Goal: Use online tool/utility: Utilize a website feature to perform a specific function

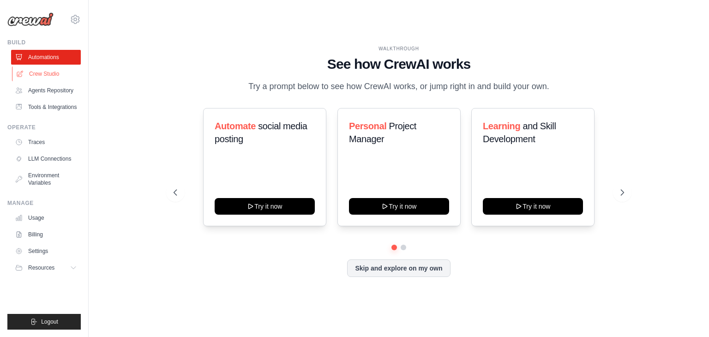
click at [42, 68] on link "Crew Studio" at bounding box center [47, 73] width 70 height 15
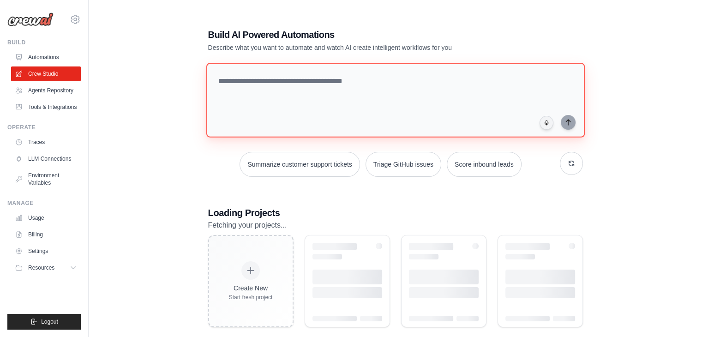
click at [245, 82] on textarea at bounding box center [395, 100] width 379 height 75
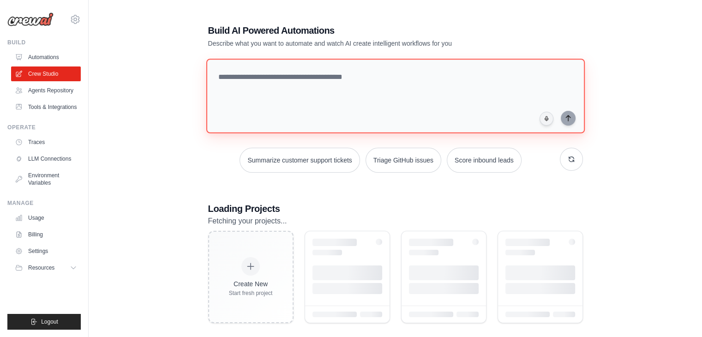
scroll to position [18, 0]
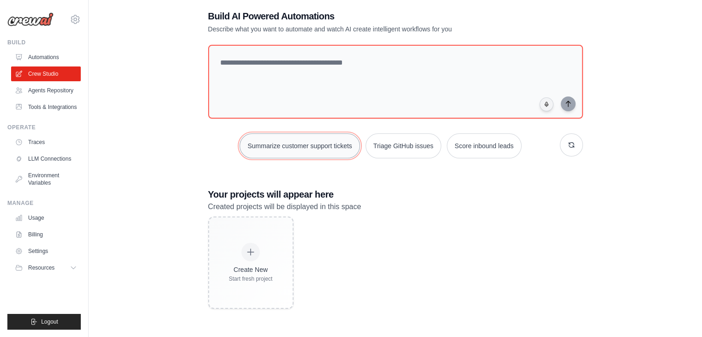
click at [293, 148] on button "Summarize customer support tickets" at bounding box center [300, 145] width 120 height 25
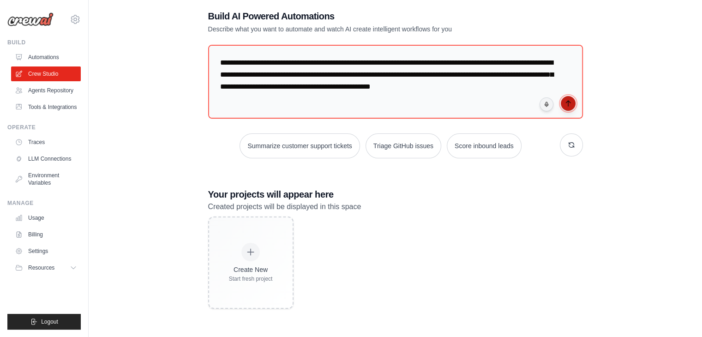
click at [565, 102] on icon "submit" at bounding box center [568, 103] width 7 height 7
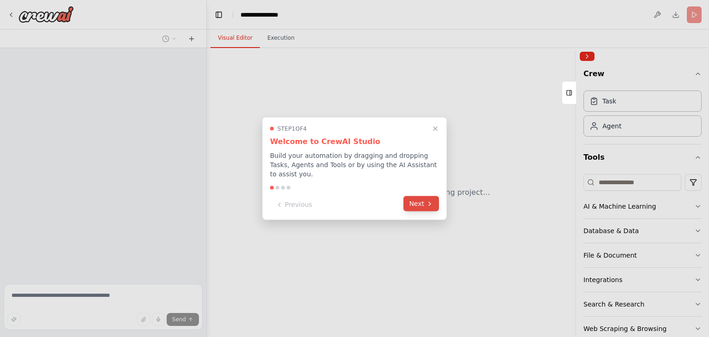
click at [428, 196] on button "Next" at bounding box center [422, 203] width 36 height 15
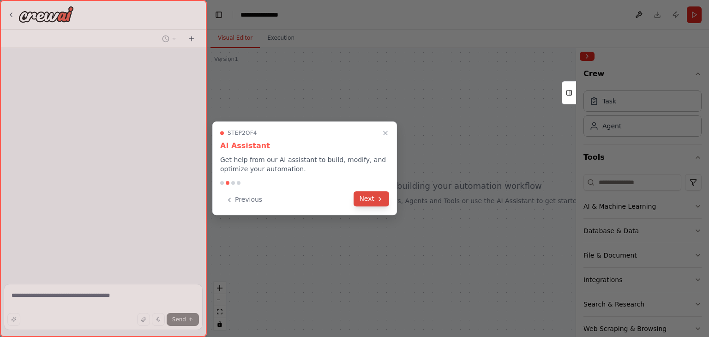
click at [377, 201] on icon at bounding box center [379, 198] width 7 height 7
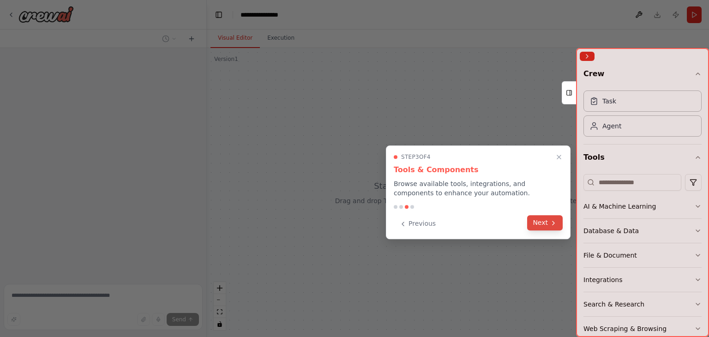
click at [545, 222] on button "Next" at bounding box center [545, 222] width 36 height 15
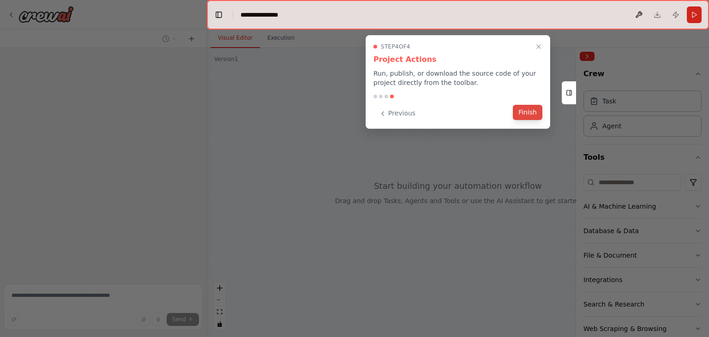
click at [528, 109] on button "Finish" at bounding box center [528, 112] width 30 height 15
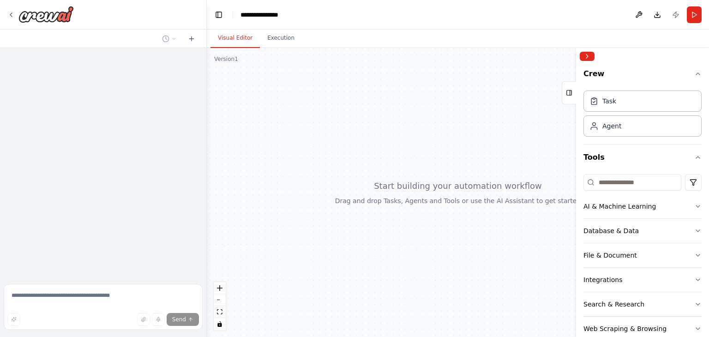
drag, startPoint x: 477, startPoint y: 169, endPoint x: 363, endPoint y: 161, distance: 113.8
click at [363, 161] on div at bounding box center [458, 192] width 502 height 289
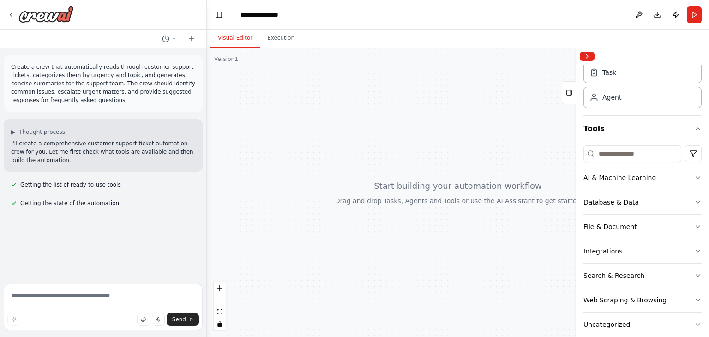
scroll to position [42, 0]
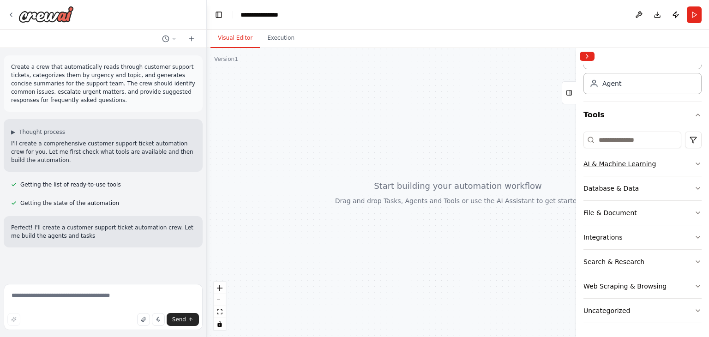
click at [643, 163] on div "AI & Machine Learning" at bounding box center [620, 163] width 72 height 9
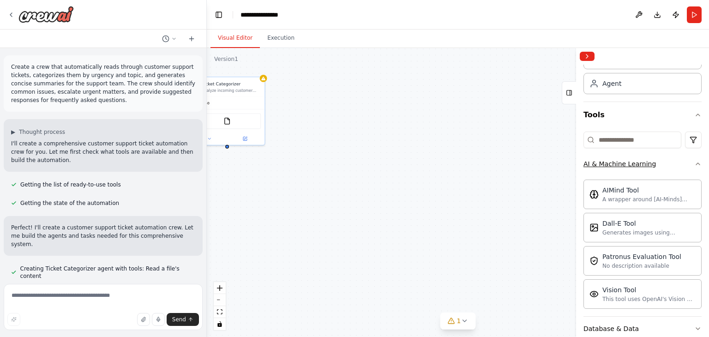
click at [643, 163] on div "AI & Machine Learning" at bounding box center [620, 163] width 72 height 9
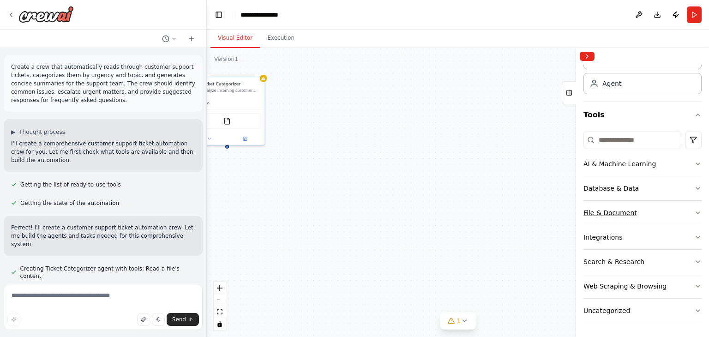
click at [639, 214] on button "File & Document" at bounding box center [643, 213] width 118 height 24
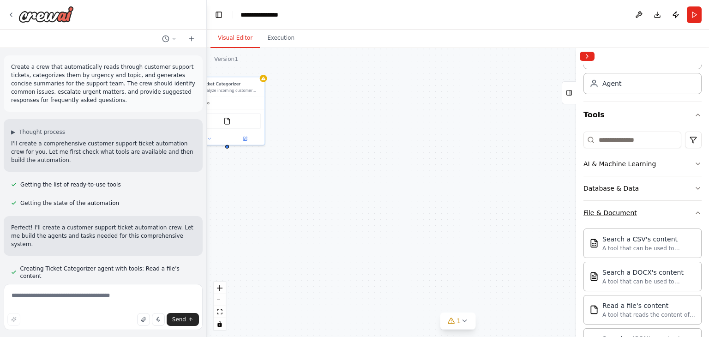
click at [639, 214] on button "File & Document" at bounding box center [643, 213] width 118 height 24
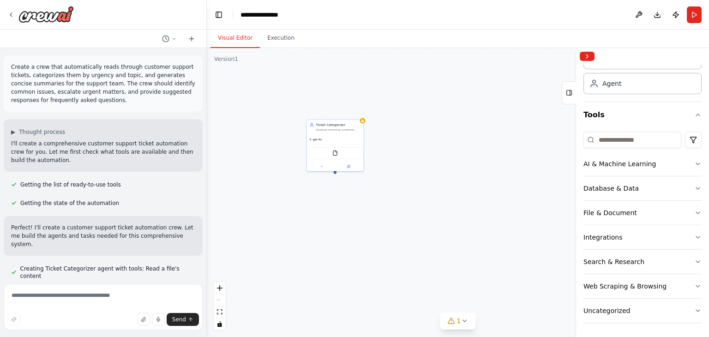
drag, startPoint x: 330, startPoint y: 207, endPoint x: 448, endPoint y: 249, distance: 125.5
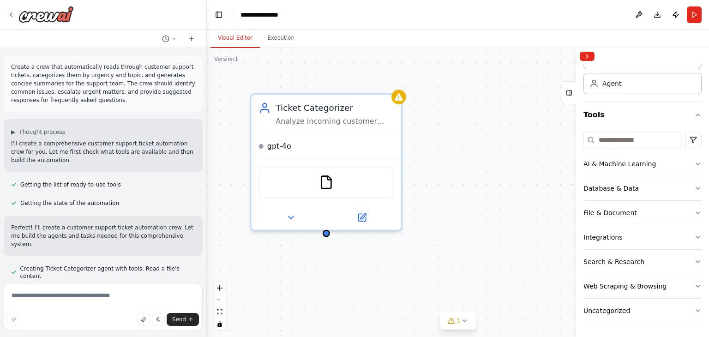
drag, startPoint x: 386, startPoint y: 197, endPoint x: 373, endPoint y: 264, distance: 67.7
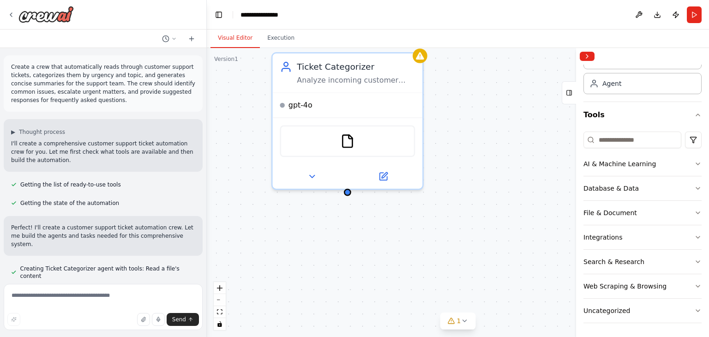
drag, startPoint x: 356, startPoint y: 275, endPoint x: 438, endPoint y: 228, distance: 95.4
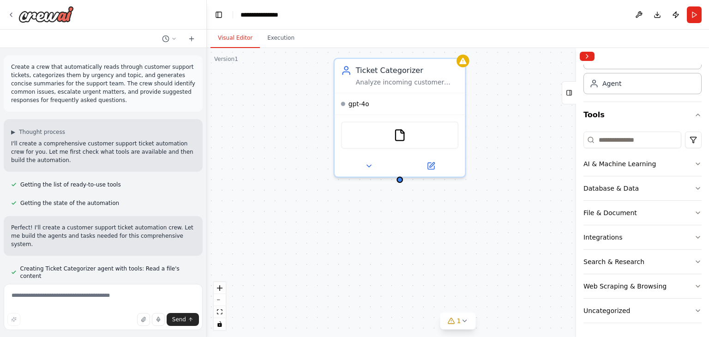
scroll to position [11, 0]
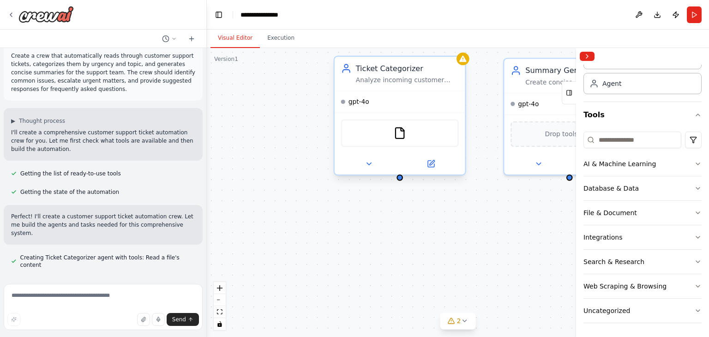
click at [400, 180] on div at bounding box center [400, 178] width 6 height 6
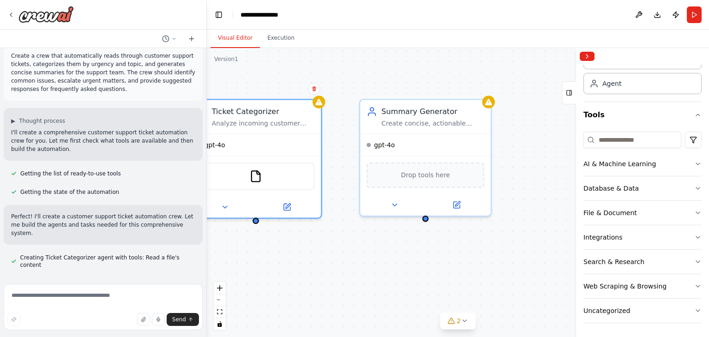
drag, startPoint x: 484, startPoint y: 215, endPoint x: 340, endPoint y: 256, distance: 149.8
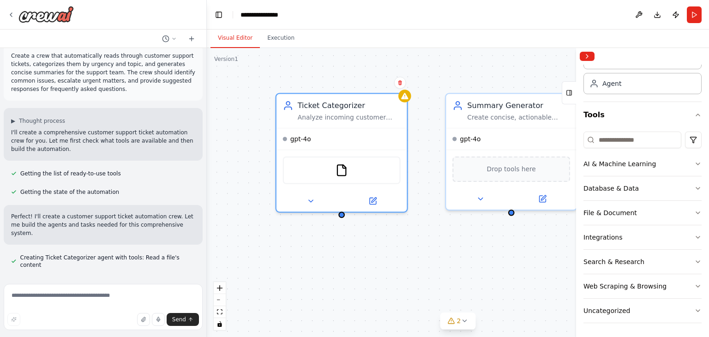
drag, startPoint x: 353, startPoint y: 259, endPoint x: 439, endPoint y: 253, distance: 86.1
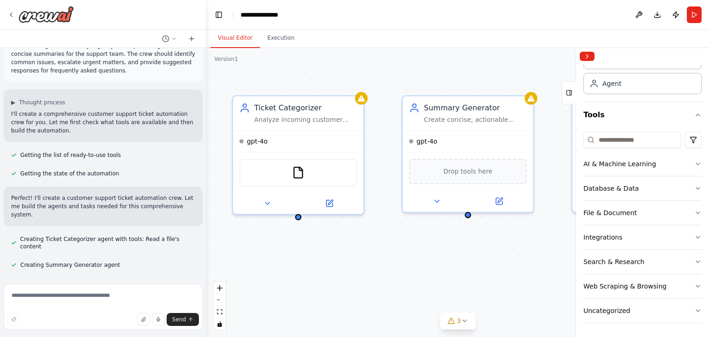
drag, startPoint x: 445, startPoint y: 260, endPoint x: 401, endPoint y: 263, distance: 43.9
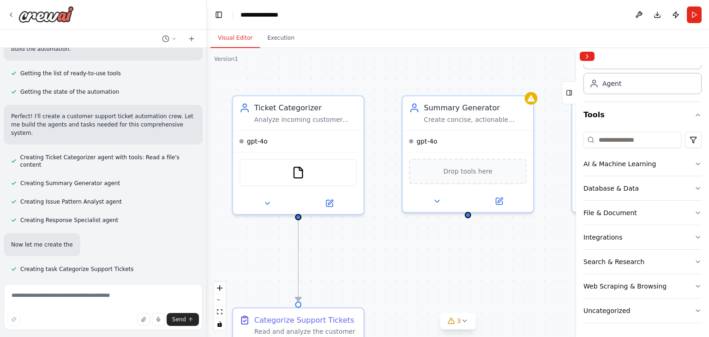
scroll to position [115, 0]
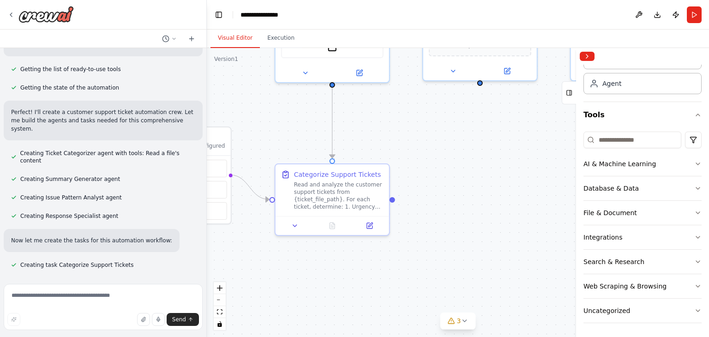
drag, startPoint x: 411, startPoint y: 257, endPoint x: 441, endPoint y: 138, distance: 123.3
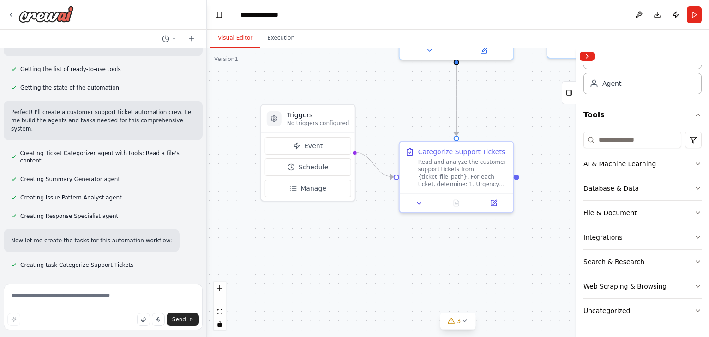
drag, startPoint x: 428, startPoint y: 147, endPoint x: 560, endPoint y: 151, distance: 131.7
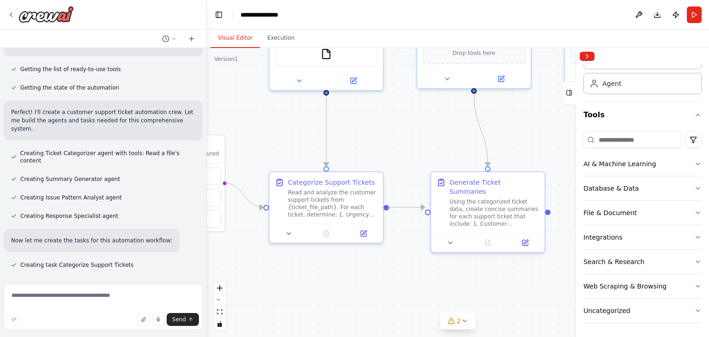
drag, startPoint x: 530, startPoint y: 122, endPoint x: 380, endPoint y: 147, distance: 152.1
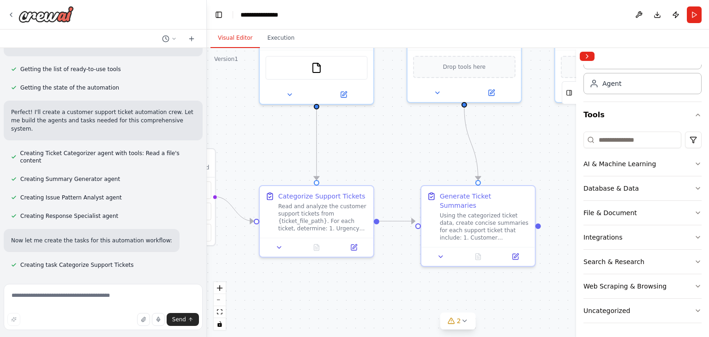
scroll to position [134, 0]
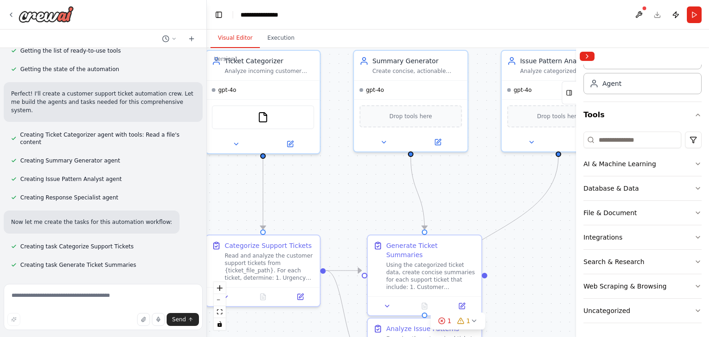
drag, startPoint x: 377, startPoint y: 158, endPoint x: 369, endPoint y: 164, distance: 10.0
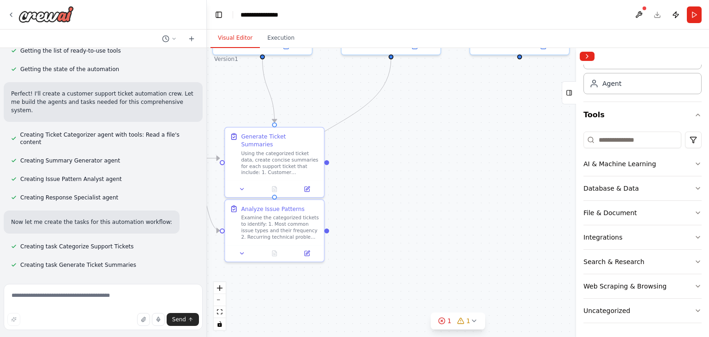
drag, startPoint x: 466, startPoint y: 166, endPoint x: 354, endPoint y: 90, distance: 135.2
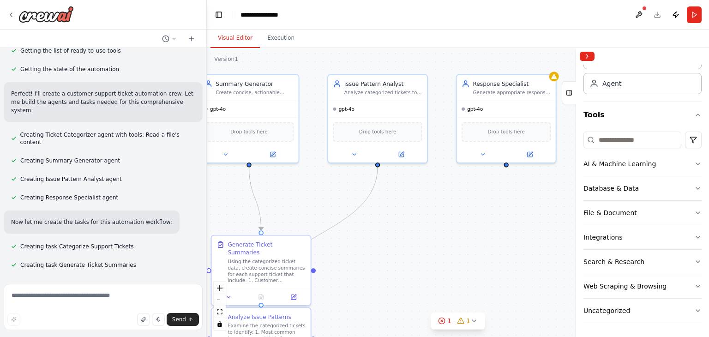
drag, startPoint x: 445, startPoint y: 158, endPoint x: 428, endPoint y: 251, distance: 94.2
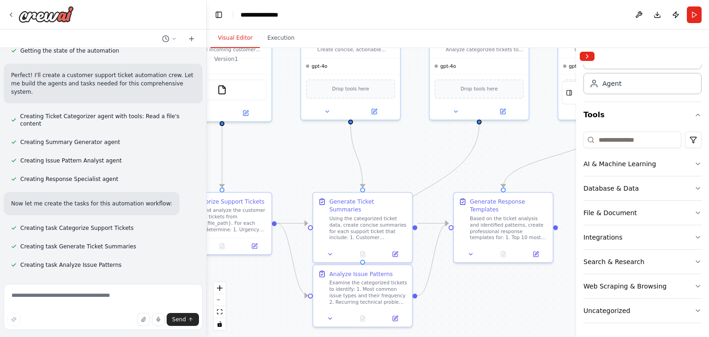
drag, startPoint x: 371, startPoint y: 211, endPoint x: 436, endPoint y: 113, distance: 117.6
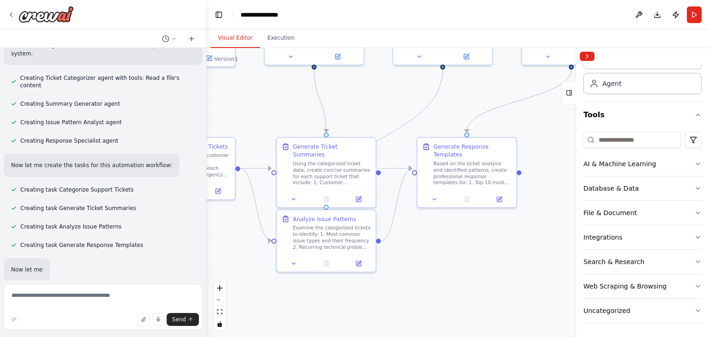
scroll to position [201, 0]
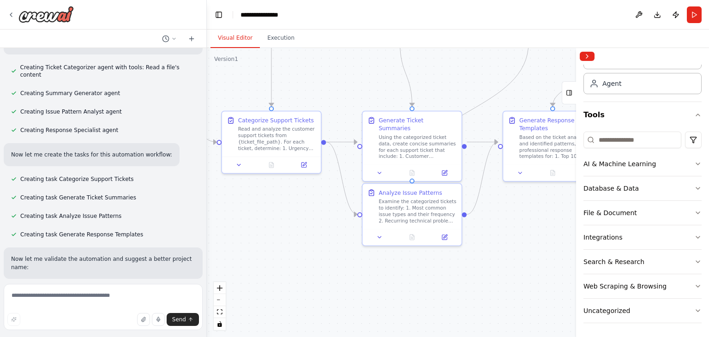
drag, startPoint x: 419, startPoint y: 239, endPoint x: 546, endPoint y: 205, distance: 130.9
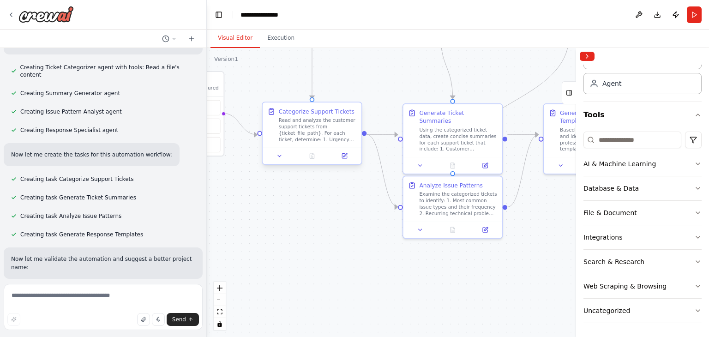
click at [306, 117] on div "Read and analyze the customer support tickets from {ticket_file_path}. For each…" at bounding box center [318, 130] width 78 height 26
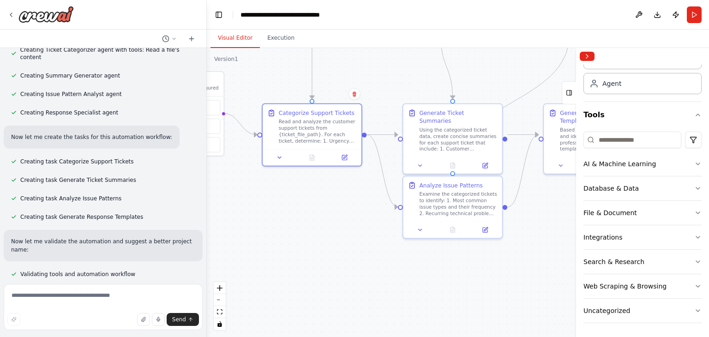
scroll to position [220, 0]
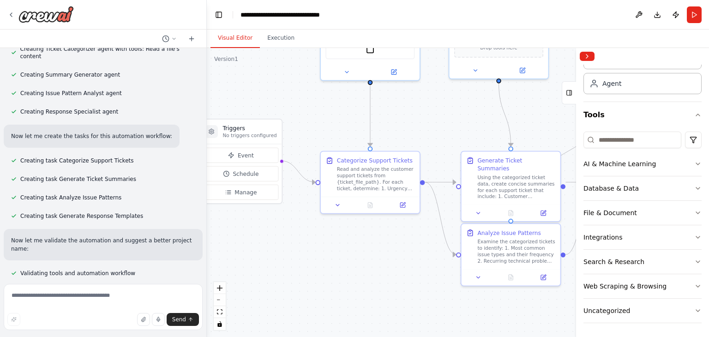
drag, startPoint x: 312, startPoint y: 217, endPoint x: 361, endPoint y: 263, distance: 67.3
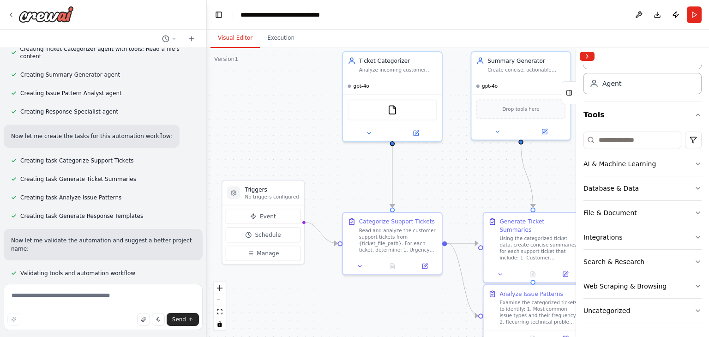
drag, startPoint x: 324, startPoint y: 106, endPoint x: 330, endPoint y: 154, distance: 48.5
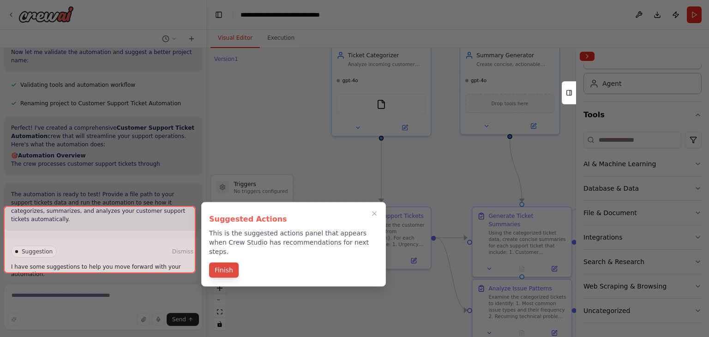
click at [231, 265] on button "Finish" at bounding box center [224, 270] width 30 height 15
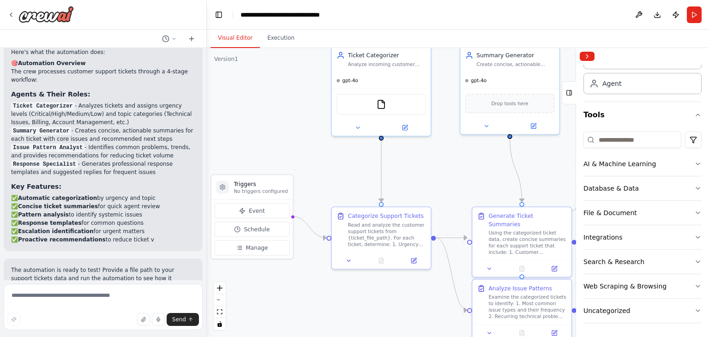
scroll to position [547, 0]
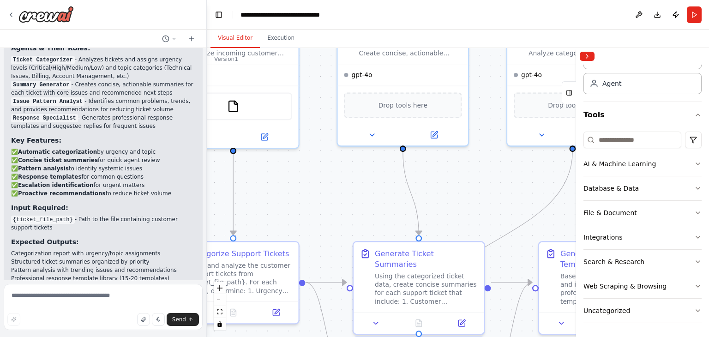
drag, startPoint x: 369, startPoint y: 170, endPoint x: 226, endPoint y: 211, distance: 149.0
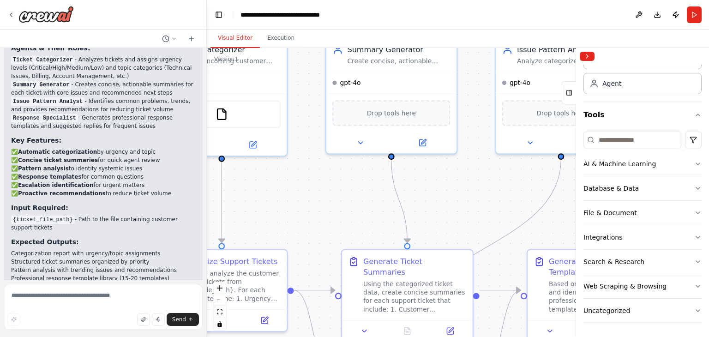
drag, startPoint x: 287, startPoint y: 221, endPoint x: 303, endPoint y: 122, distance: 99.7
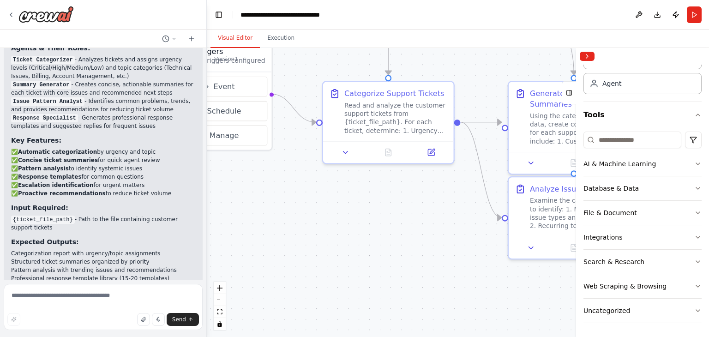
drag, startPoint x: 362, startPoint y: 141, endPoint x: 446, endPoint y: 66, distance: 113.5
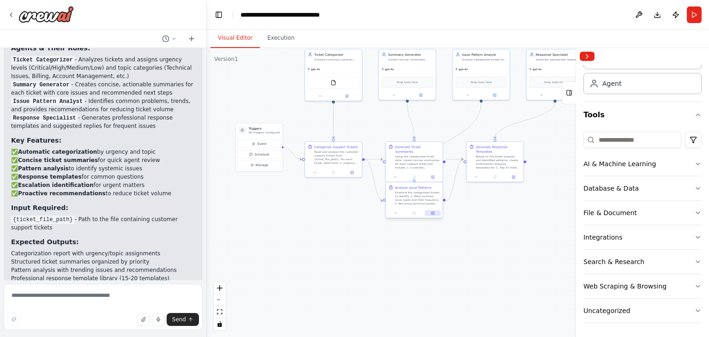
drag, startPoint x: 496, startPoint y: 211, endPoint x: 404, endPoint y: 211, distance: 91.9
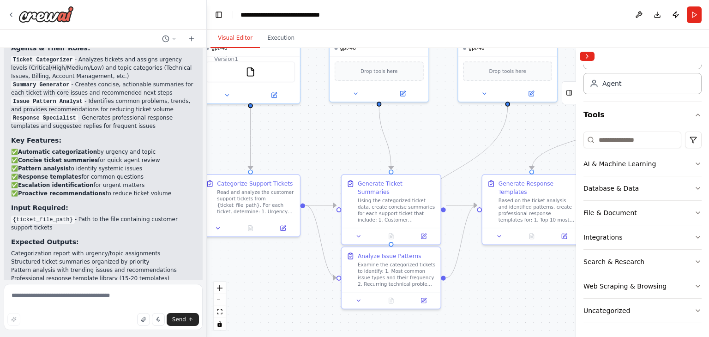
drag, startPoint x: 462, startPoint y: 75, endPoint x: 526, endPoint y: 137, distance: 89.1
click at [526, 137] on div ".deletable-edge-delete-btn { width: 20px; height: 20px; border: 0px solid #ffff…" at bounding box center [458, 192] width 502 height 289
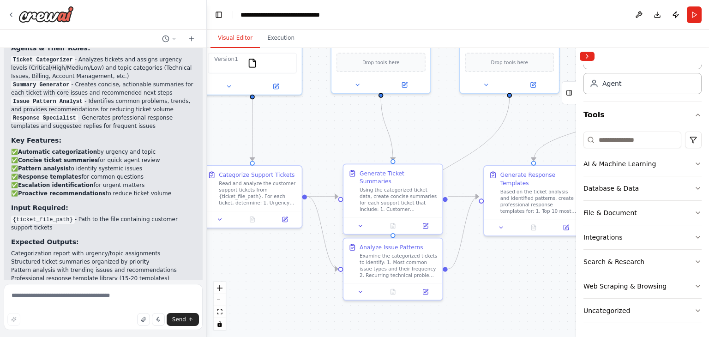
click at [393, 187] on div "Using the categorized ticket data, create concise summaries for each support ti…" at bounding box center [399, 200] width 78 height 26
click at [394, 187] on div "Using the categorized ticket data, create concise summaries for each support ti…" at bounding box center [403, 200] width 78 height 26
click at [395, 187] on div "Using the categorized ticket data, create concise summaries for each support ti…" at bounding box center [403, 200] width 78 height 26
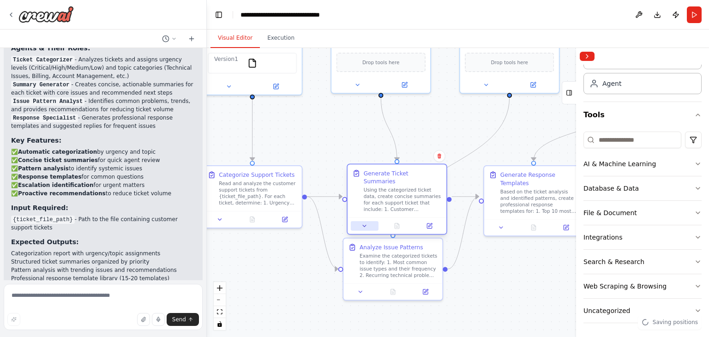
click at [362, 223] on icon at bounding box center [365, 226] width 6 height 6
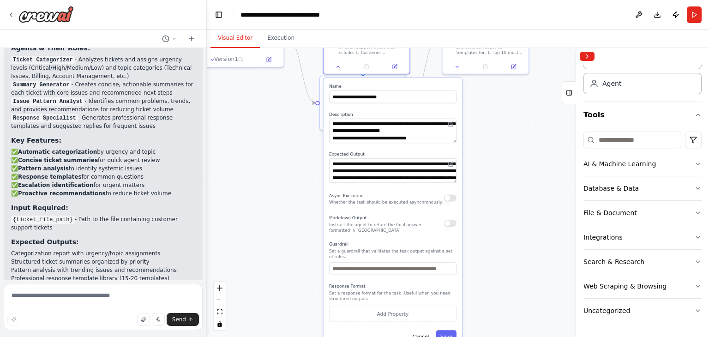
drag, startPoint x: 523, startPoint y: 234, endPoint x: 492, endPoint y: 102, distance: 135.2
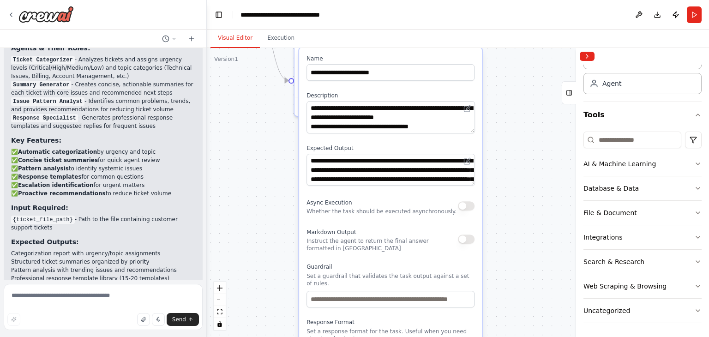
click at [238, 163] on div ".deletable-edge-delete-btn { width: 20px; height: 20px; border: 0px solid #ffff…" at bounding box center [458, 192] width 502 height 289
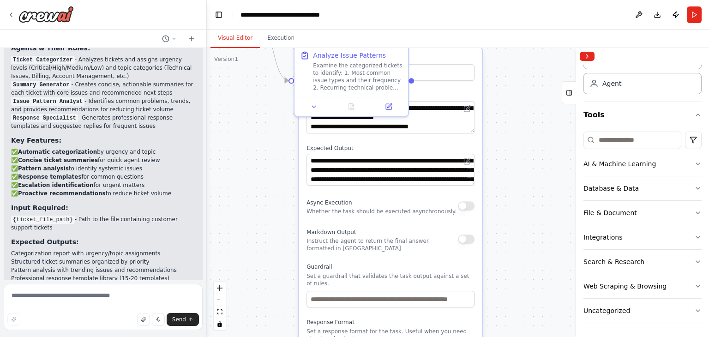
click at [232, 163] on div ".deletable-edge-delete-btn { width: 20px; height: 20px; border: 0px solid #ffff…" at bounding box center [458, 192] width 502 height 289
click at [57, 18] on img at bounding box center [45, 14] width 55 height 17
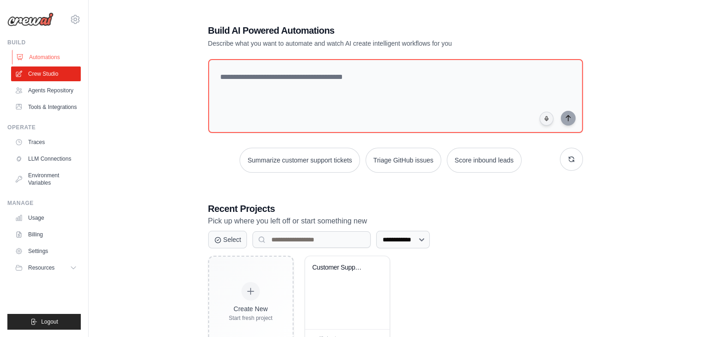
click at [36, 56] on link "Automations" at bounding box center [47, 57] width 70 height 15
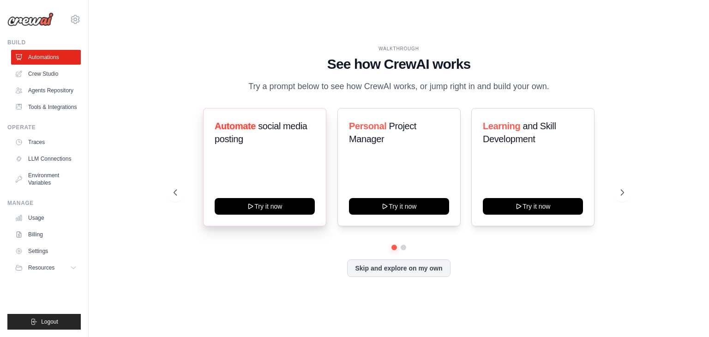
click at [265, 174] on div "Automate social media posting Try it now" at bounding box center [264, 167] width 123 height 118
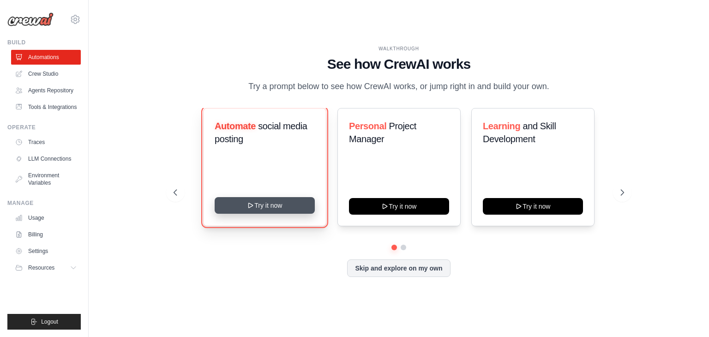
click at [272, 202] on button "Try it now" at bounding box center [265, 205] width 100 height 17
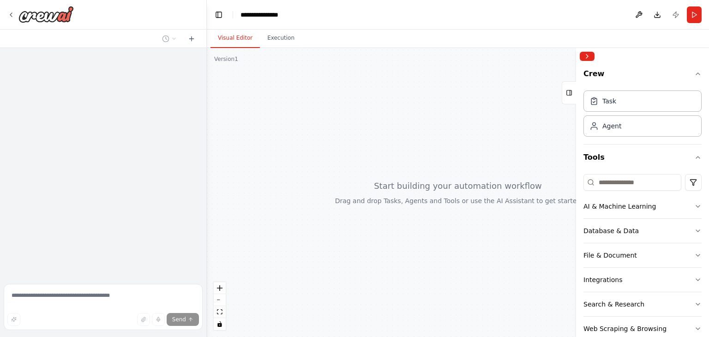
click at [330, 12] on header "**********" at bounding box center [458, 15] width 502 height 30
drag, startPoint x: 256, startPoint y: 82, endPoint x: 238, endPoint y: 72, distance: 20.2
click at [235, 72] on div at bounding box center [458, 192] width 502 height 289
drag, startPoint x: 389, startPoint y: 133, endPoint x: 381, endPoint y: 127, distance: 9.3
click at [381, 128] on div at bounding box center [458, 192] width 502 height 289
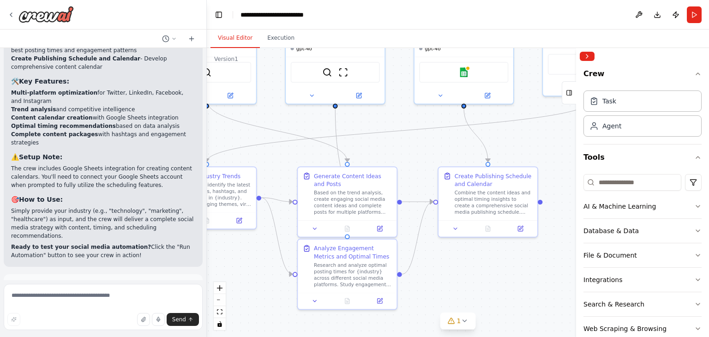
scroll to position [1330, 0]
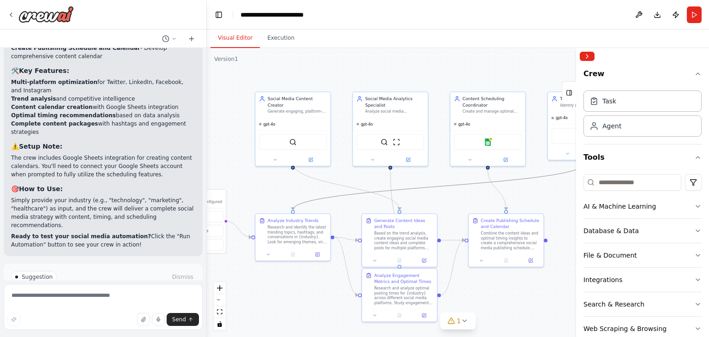
drag, startPoint x: 417, startPoint y: 133, endPoint x: 453, endPoint y: 185, distance: 63.4
